Goal: Task Accomplishment & Management: Use online tool/utility

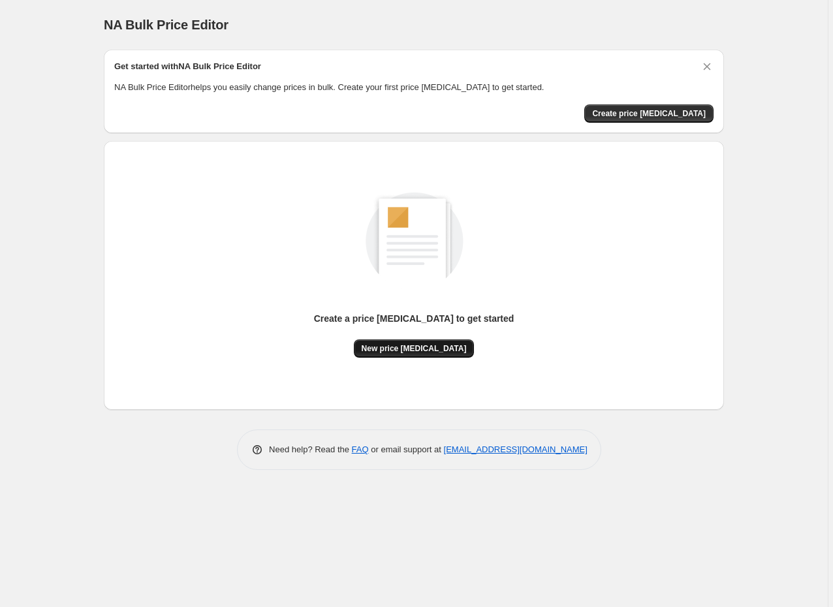
click at [409, 341] on button "New price change job" at bounding box center [414, 348] width 121 height 18
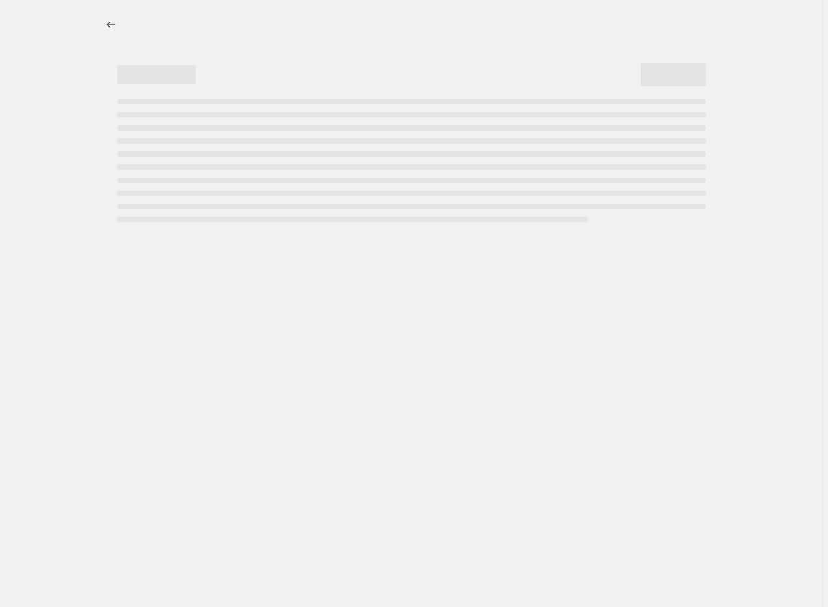
select select "percentage"
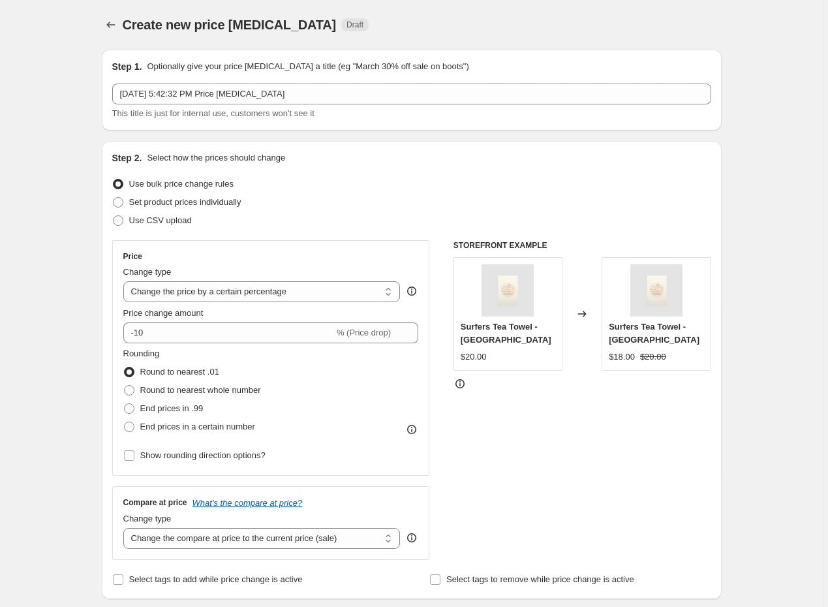
click at [112, 199] on div "Step 2. Select how the prices should change Use bulk price change rules Set pro…" at bounding box center [412, 370] width 620 height 458
click at [120, 200] on span at bounding box center [118, 202] width 10 height 10
click at [114, 198] on input "Set product prices individually" at bounding box center [113, 197] width 1 height 1
radio input "true"
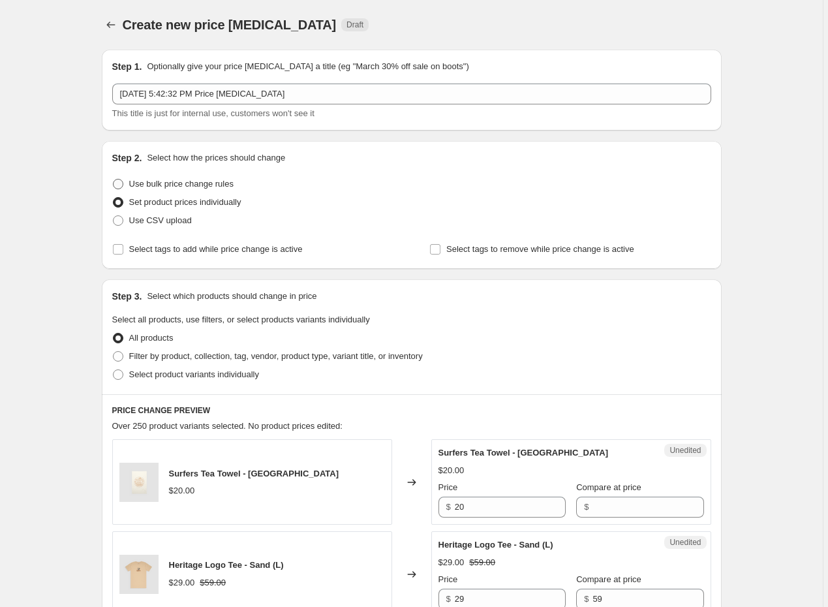
click at [123, 184] on span at bounding box center [118, 184] width 10 height 10
click at [114, 179] on input "Use bulk price change rules" at bounding box center [113, 179] width 1 height 1
radio input "true"
select select "percentage"
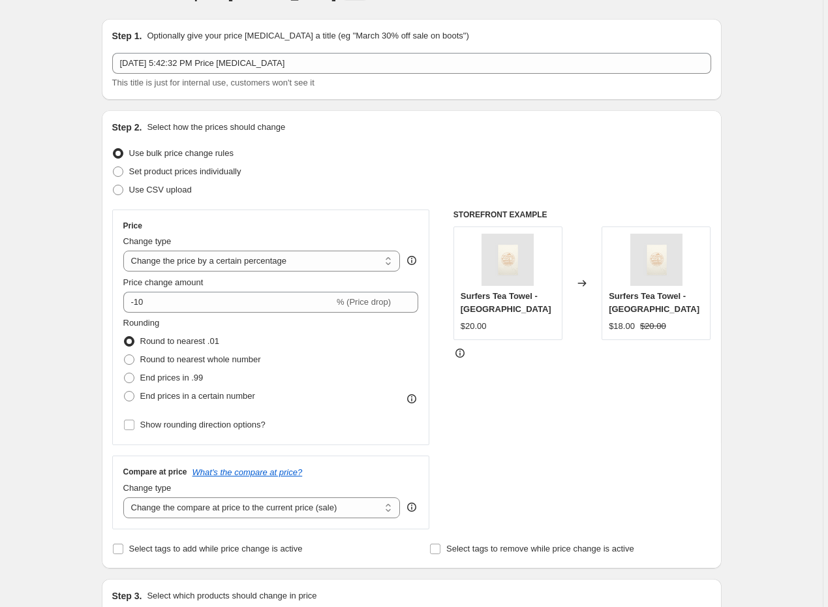
scroll to position [32, 0]
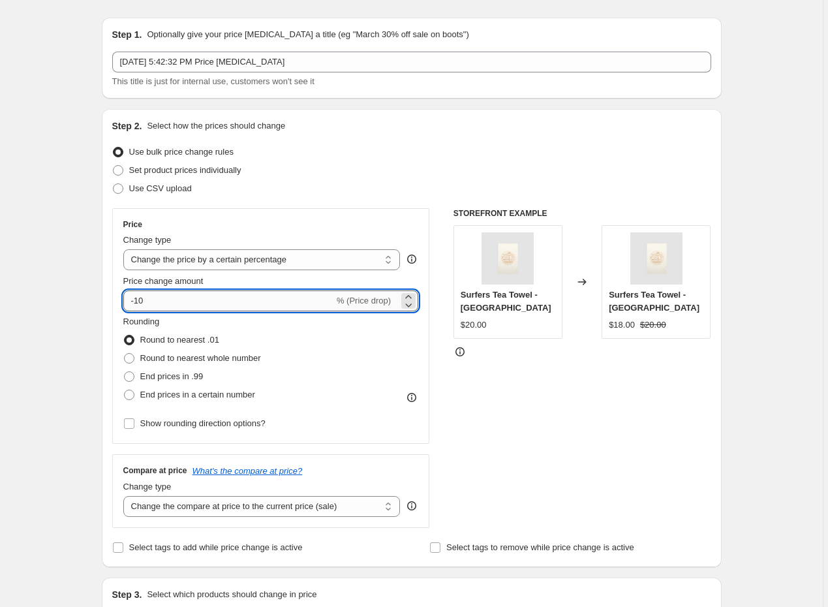
click at [198, 303] on input "-10" at bounding box center [228, 300] width 211 height 21
type input "-20"
click at [279, 203] on div "Step 2. Select how the prices should change Use bulk price change rules Set pro…" at bounding box center [411, 337] width 599 height 437
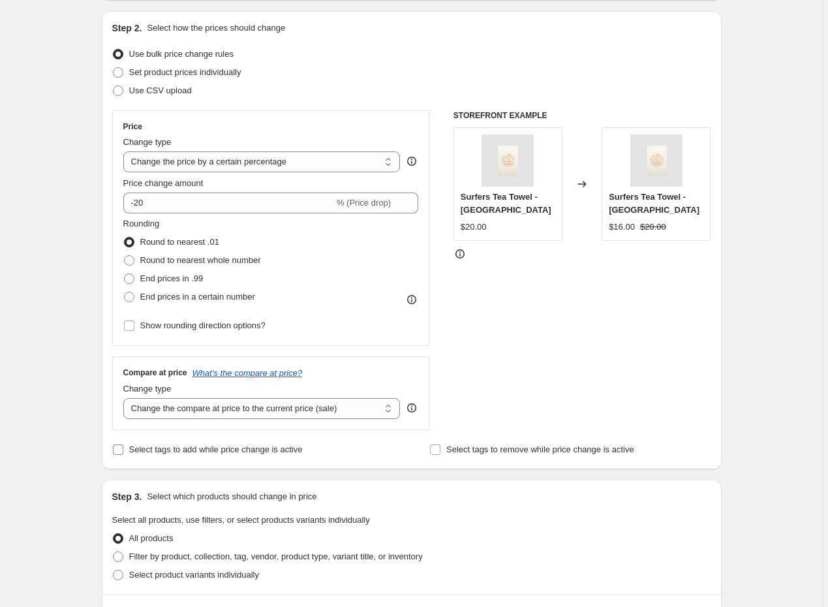
scroll to position [131, 0]
click at [122, 448] on input "Select tags to add while price change is active" at bounding box center [118, 449] width 10 height 10
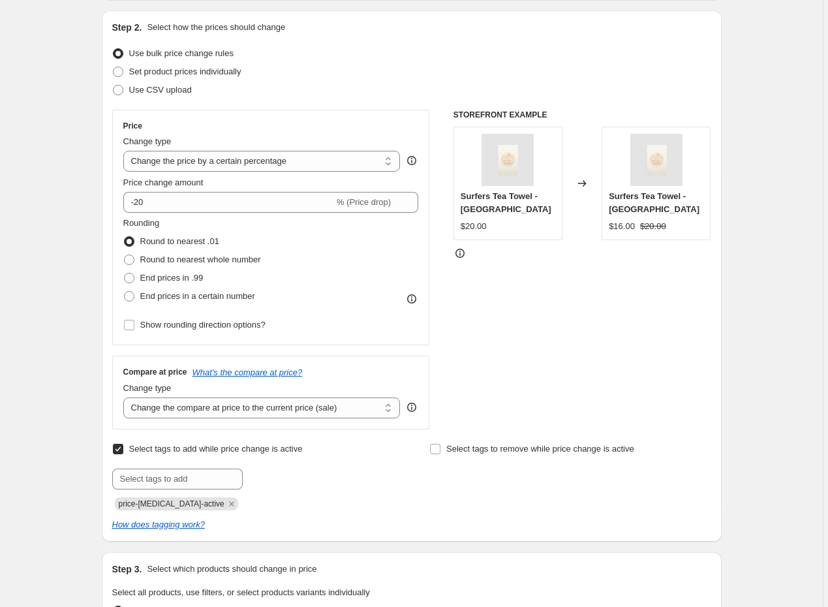
click at [122, 448] on input "Select tags to add while price change is active" at bounding box center [118, 449] width 10 height 10
checkbox input "false"
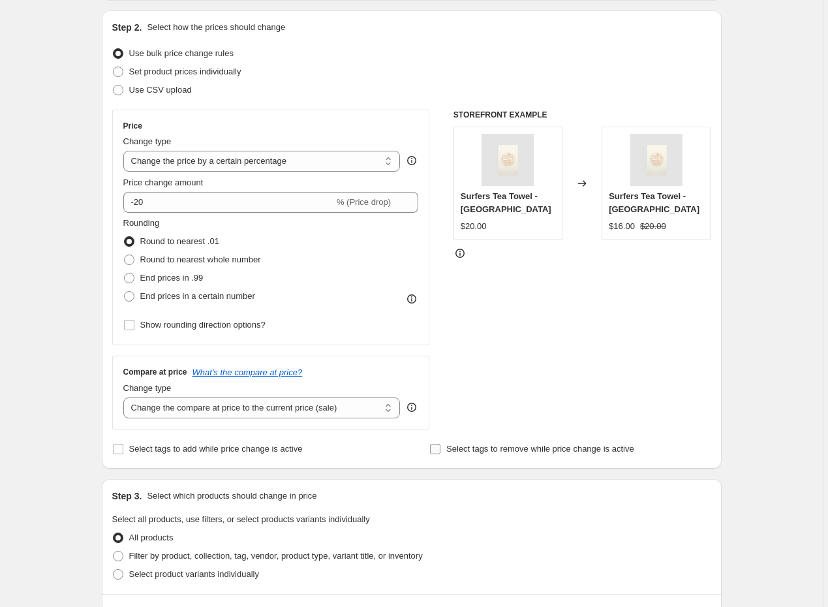
click at [437, 447] on input "Select tags to remove while price change is active" at bounding box center [435, 449] width 10 height 10
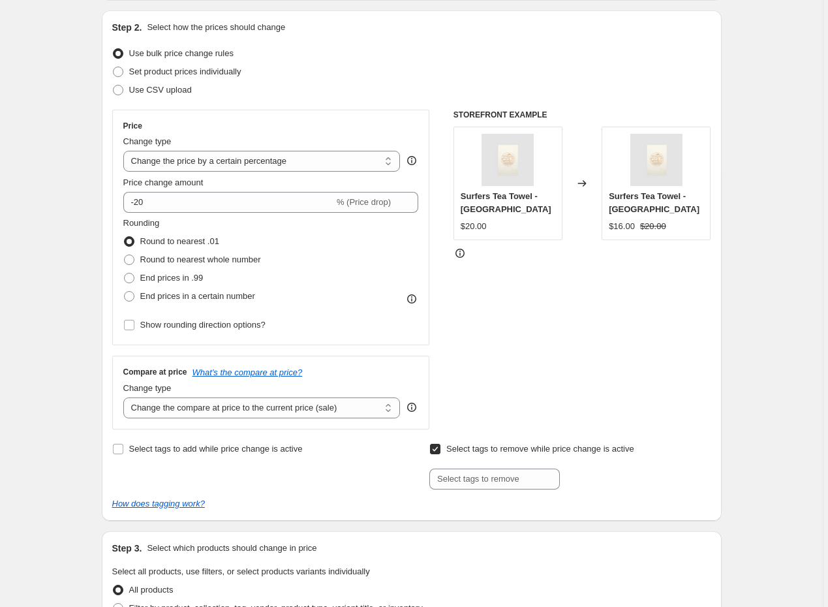
click at [437, 448] on input "Select tags to remove while price change is active" at bounding box center [435, 449] width 10 height 10
checkbox input "false"
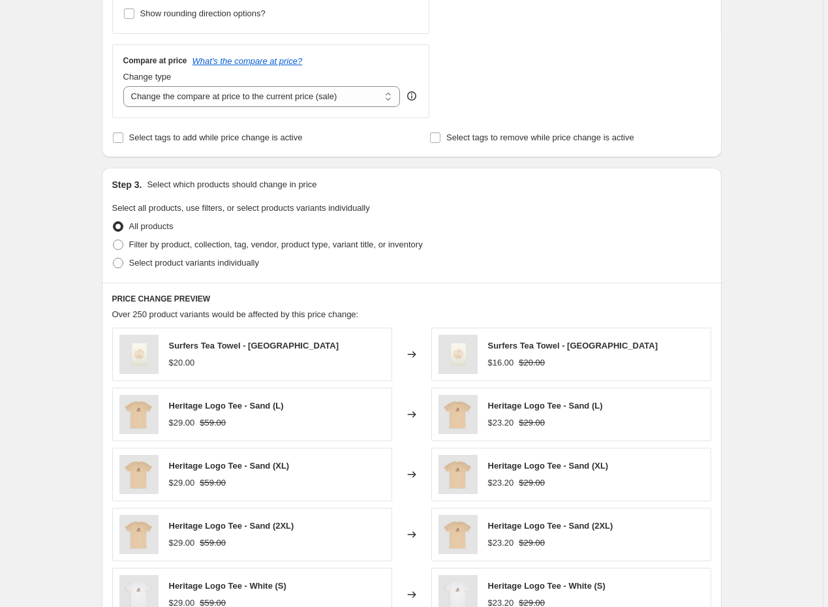
scroll to position [446, 0]
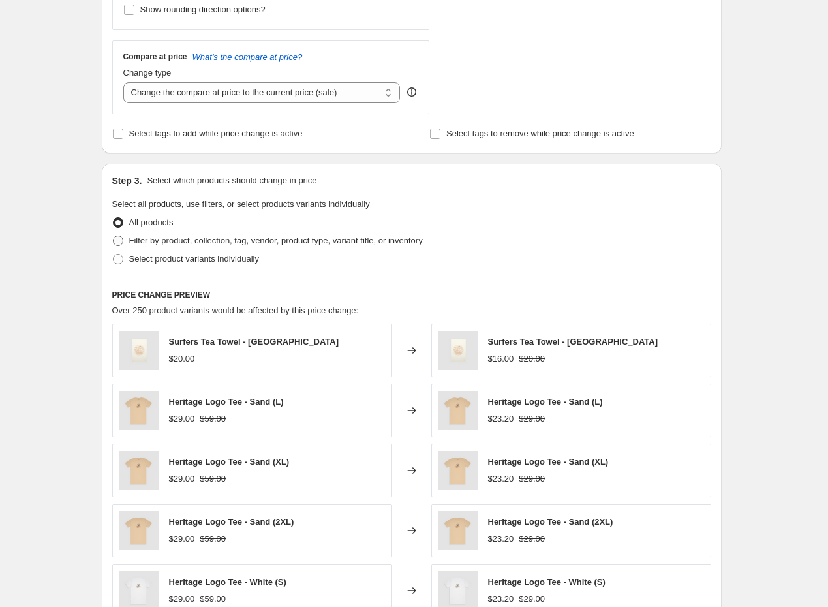
click at [124, 240] on span at bounding box center [118, 241] width 12 height 12
click at [114, 236] on input "Filter by product, collection, tag, vendor, product type, variant title, or inv…" at bounding box center [113, 236] width 1 height 1
radio input "true"
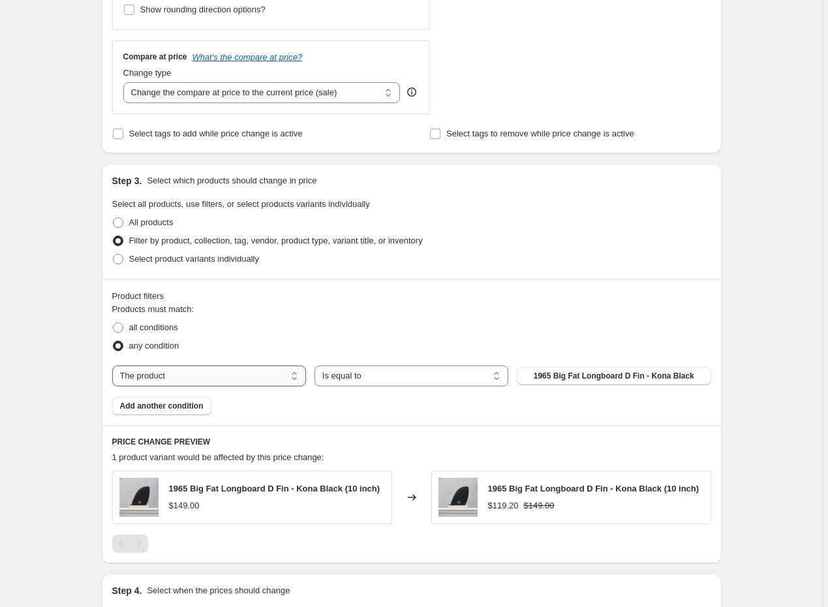
select select "inventory_quantity"
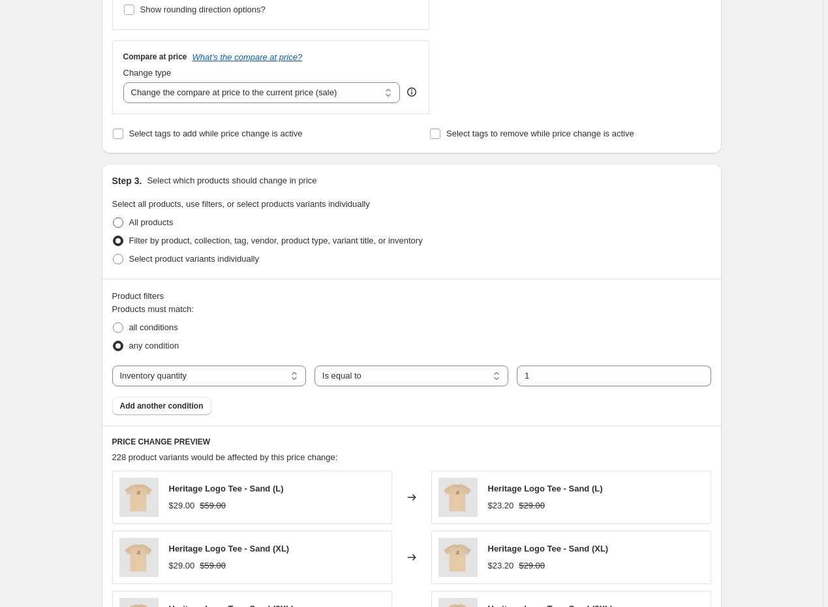
click at [117, 218] on span at bounding box center [118, 222] width 10 height 10
click at [114, 218] on input "All products" at bounding box center [113, 217] width 1 height 1
radio input "true"
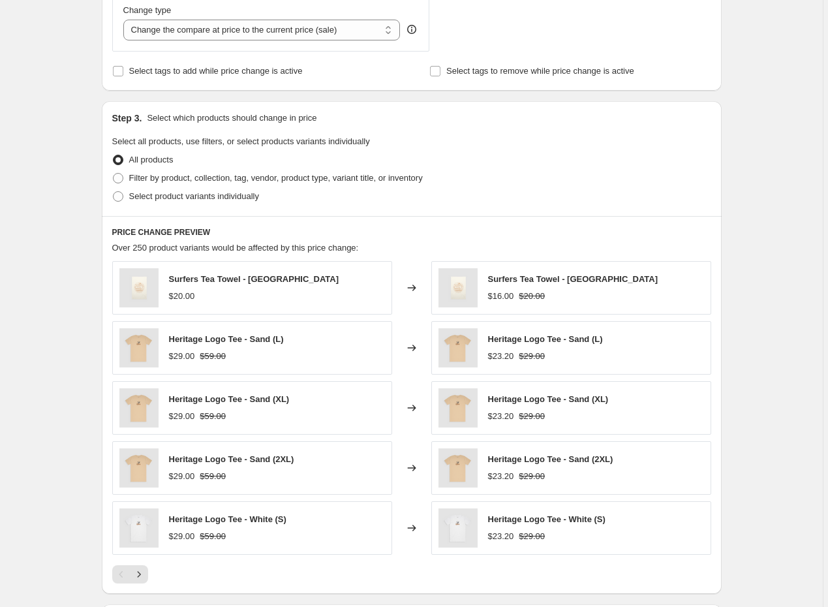
scroll to position [504, 0]
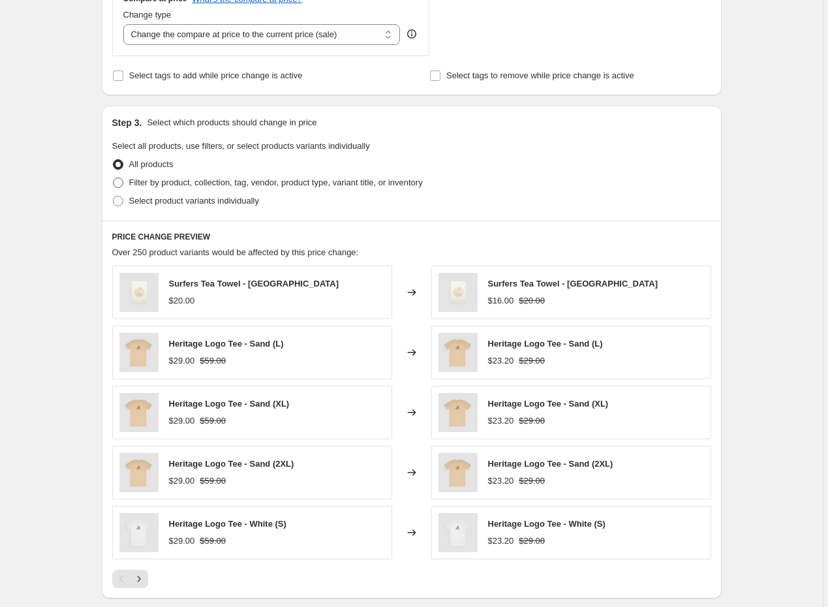
click at [120, 182] on span at bounding box center [118, 183] width 10 height 10
click at [114, 178] on input "Filter by product, collection, tag, vendor, product type, variant title, or inv…" at bounding box center [113, 178] width 1 height 1
radio input "true"
select select "inventory_quantity"
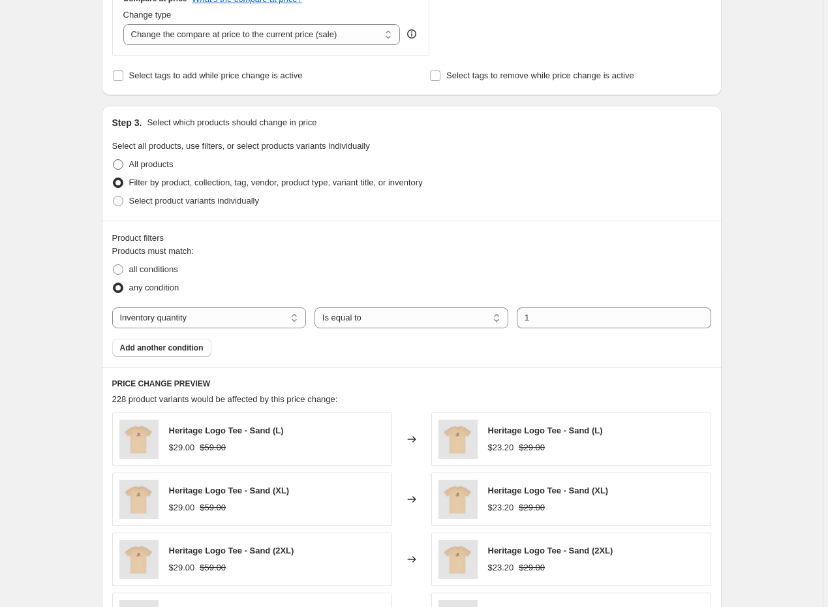
click at [116, 164] on span at bounding box center [118, 164] width 10 height 10
click at [114, 160] on input "All products" at bounding box center [113, 159] width 1 height 1
radio input "true"
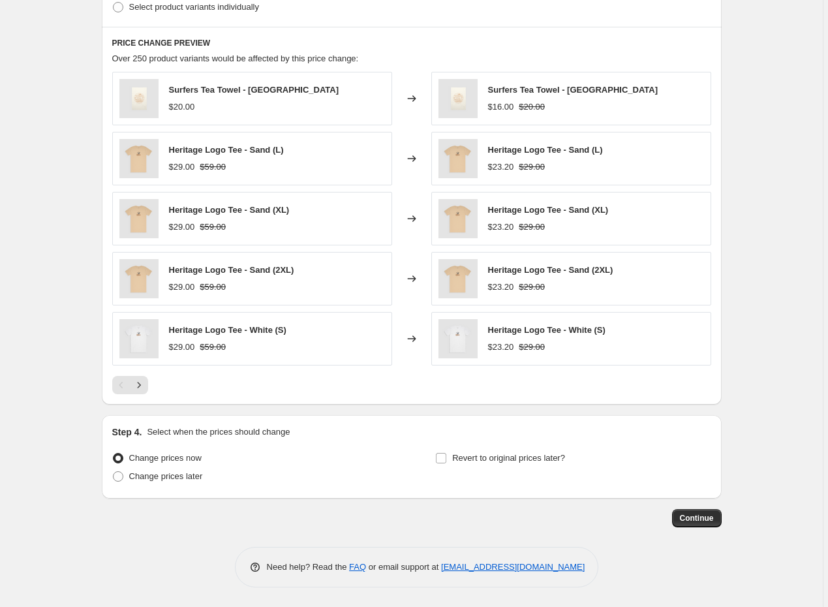
scroll to position [698, 0]
click at [442, 457] on input "Revert to original prices later?" at bounding box center [441, 458] width 10 height 10
checkbox input "true"
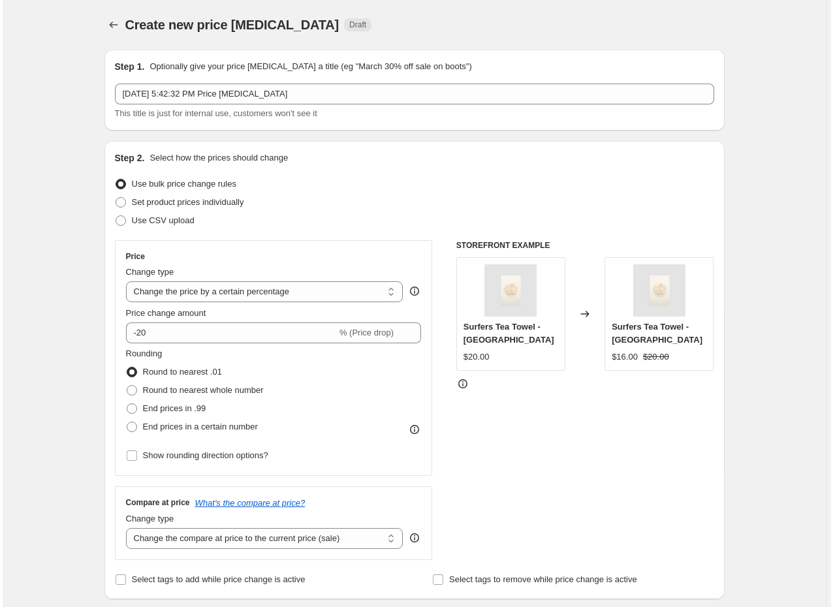
scroll to position [0, 0]
click at [108, 22] on icon "Price change jobs" at bounding box center [110, 24] width 13 height 13
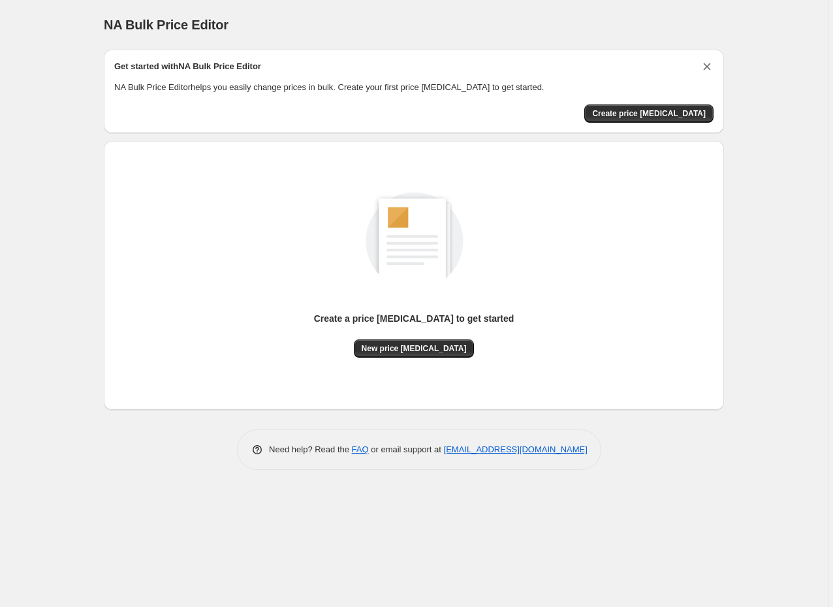
click at [704, 65] on icon "Dismiss card" at bounding box center [707, 66] width 7 height 7
